Goal: Task Accomplishment & Management: Use online tool/utility

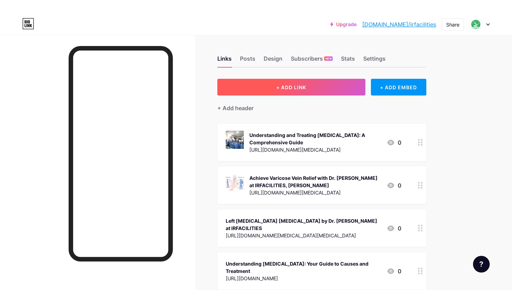
click at [308, 91] on button "+ ADD LINK" at bounding box center [291, 87] width 148 height 17
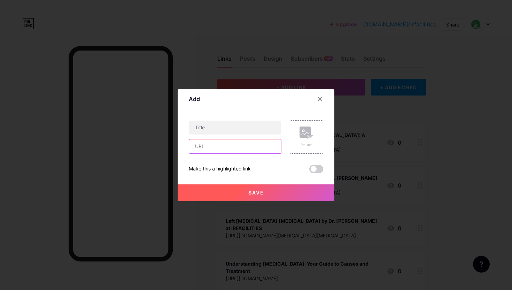
click at [211, 149] on input "text" at bounding box center [235, 146] width 92 height 14
paste input "[URL][DOMAIN_NAME][MEDICAL_DATA][MEDICAL_DATA]"
type input "[URL][DOMAIN_NAME][MEDICAL_DATA][MEDICAL_DATA]"
click at [203, 129] on input "text" at bounding box center [235, 128] width 92 height 14
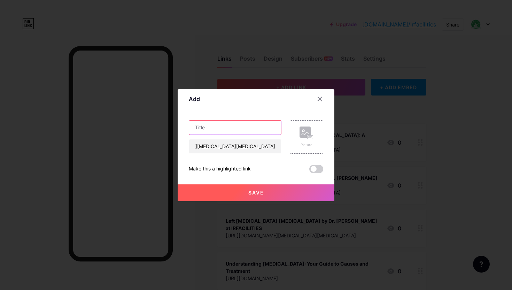
scroll to position [0, 0]
paste input "[MEDICAL_DATA] [MEDICAL_DATA] | Patient Journey with Expert Care"
type input "[MEDICAL_DATA] [MEDICAL_DATA] | Patient Journey with Expert Care"
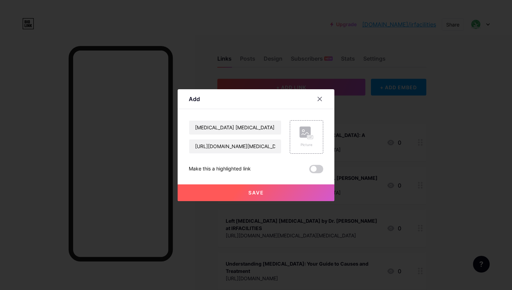
click at [257, 197] on button "Save" at bounding box center [256, 192] width 157 height 17
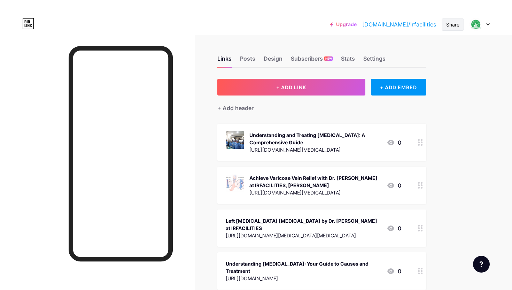
click at [447, 26] on div "Share" at bounding box center [452, 24] width 13 height 7
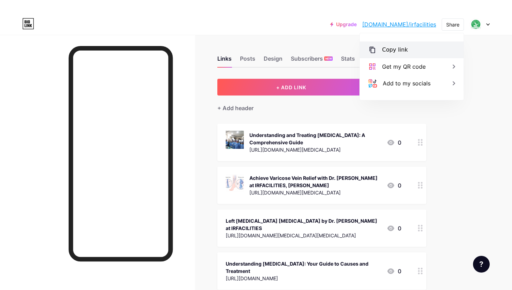
click at [401, 48] on div "Copy link" at bounding box center [395, 50] width 26 height 8
